Goal: Navigation & Orientation: Find specific page/section

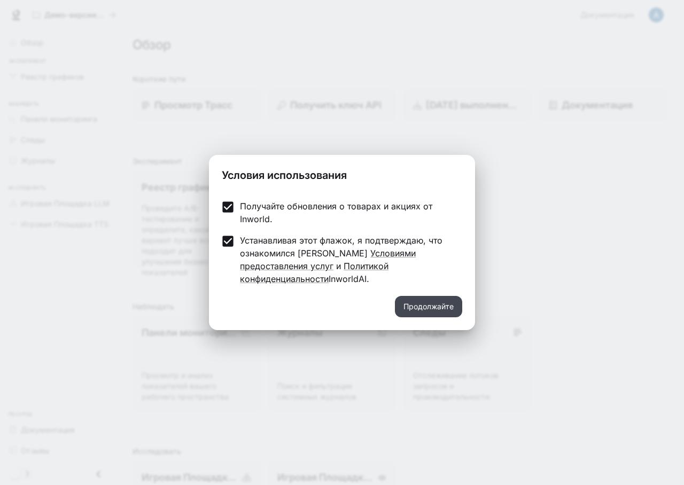
click at [433, 304] on ya-tr-span "Продолжайте" at bounding box center [428, 306] width 50 height 13
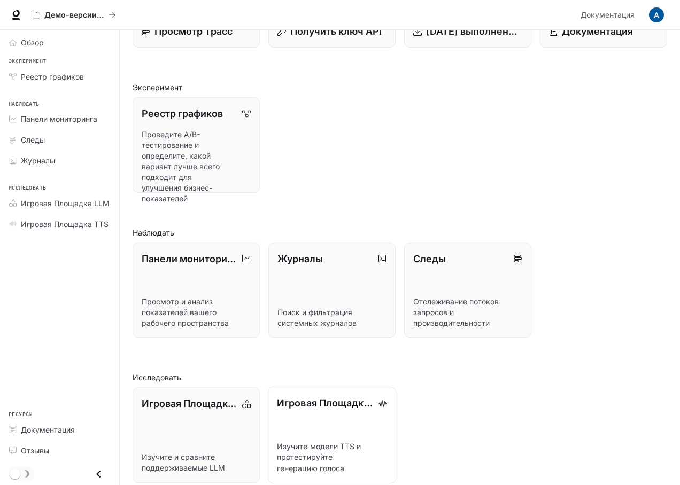
scroll to position [84, 0]
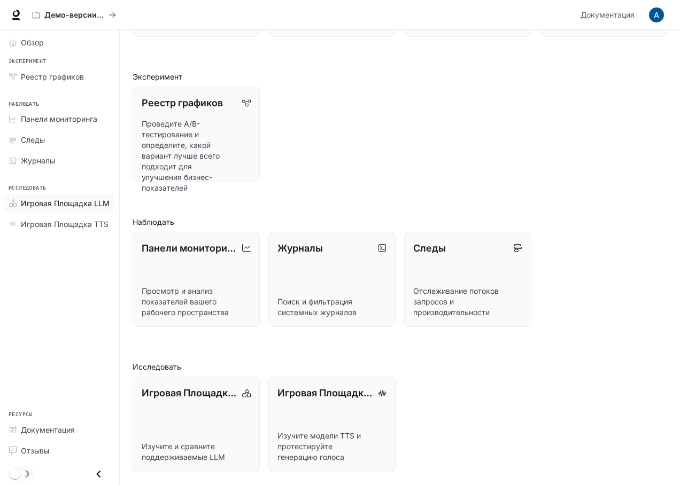
click at [65, 204] on span "Игровая Площадка LLM" at bounding box center [65, 203] width 89 height 11
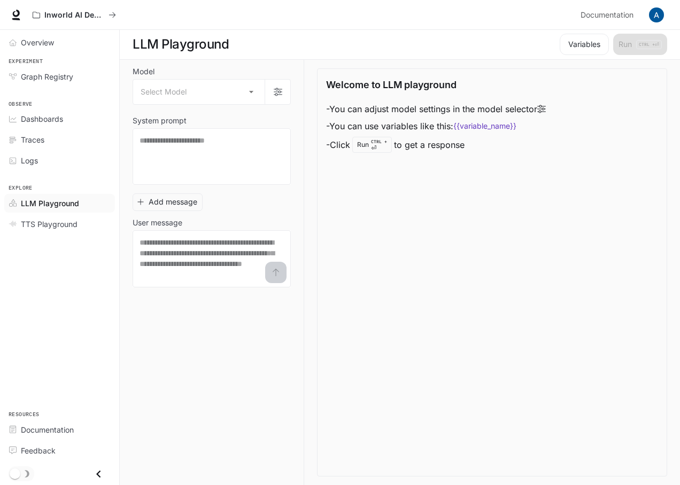
scroll to position [1, 0]
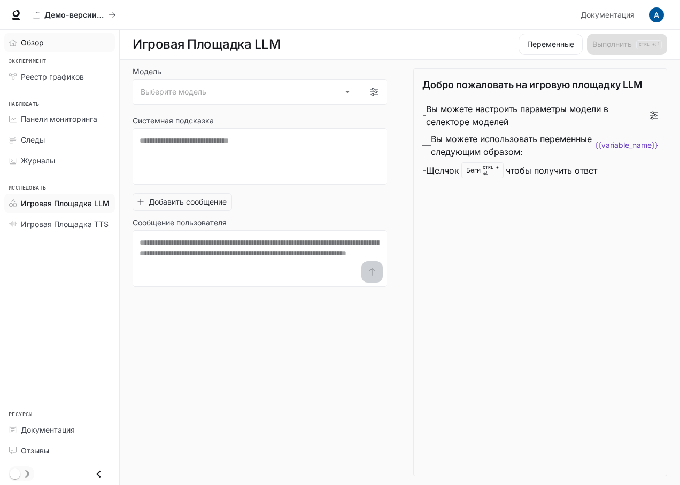
click at [38, 51] on link "Обзор" at bounding box center [59, 42] width 111 height 19
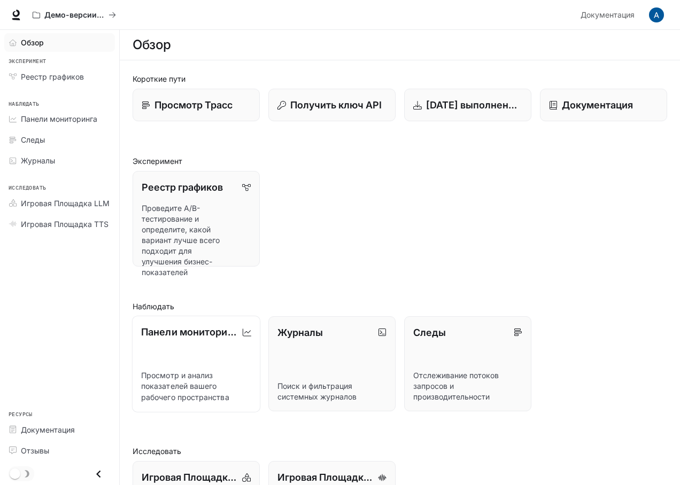
click at [200, 359] on link "Панели мониторинга Просмотр и анализ показателей вашего рабочего пространства" at bounding box center [196, 364] width 128 height 96
